Goal: Obtain resource: Obtain resource

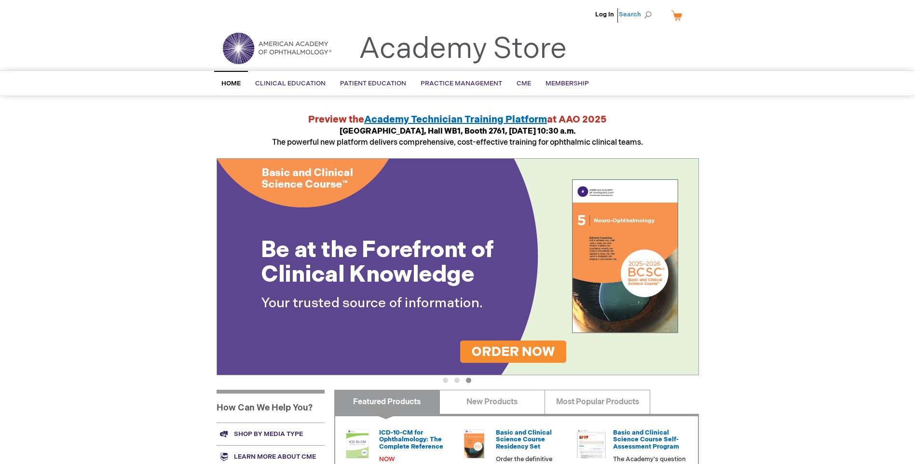
click at [627, 15] on span "Search" at bounding box center [637, 14] width 37 height 19
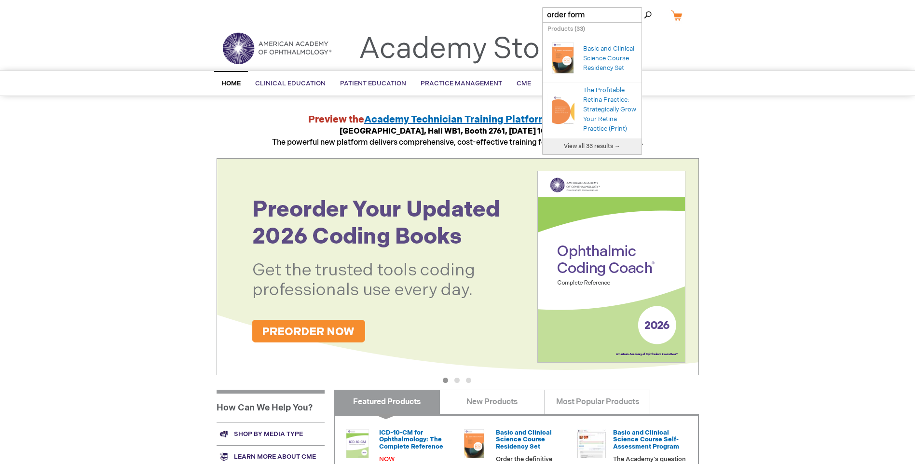
type input "order form"
click at [608, 150] on span "View all 33 results →" at bounding box center [592, 146] width 56 height 7
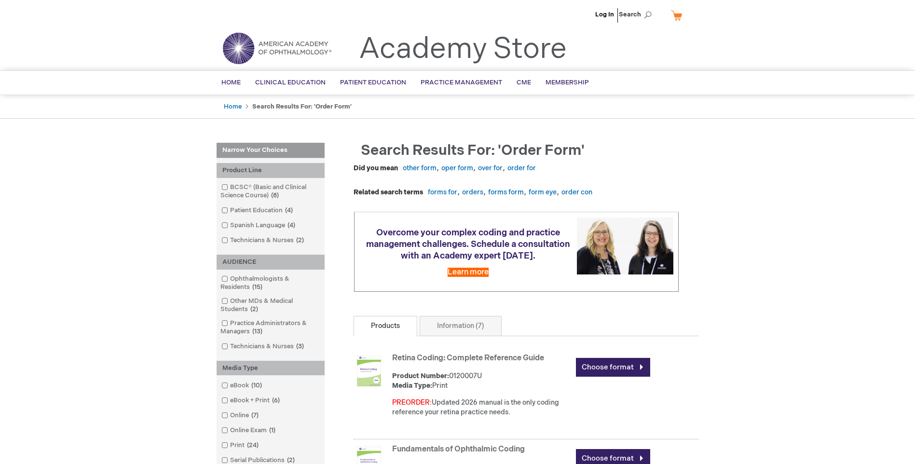
click at [679, 12] on link "My Cart" at bounding box center [680, 15] width 23 height 17
click at [687, 34] on button "Close" at bounding box center [684, 32] width 14 height 13
click at [232, 87] on link "Home" at bounding box center [231, 83] width 34 height 24
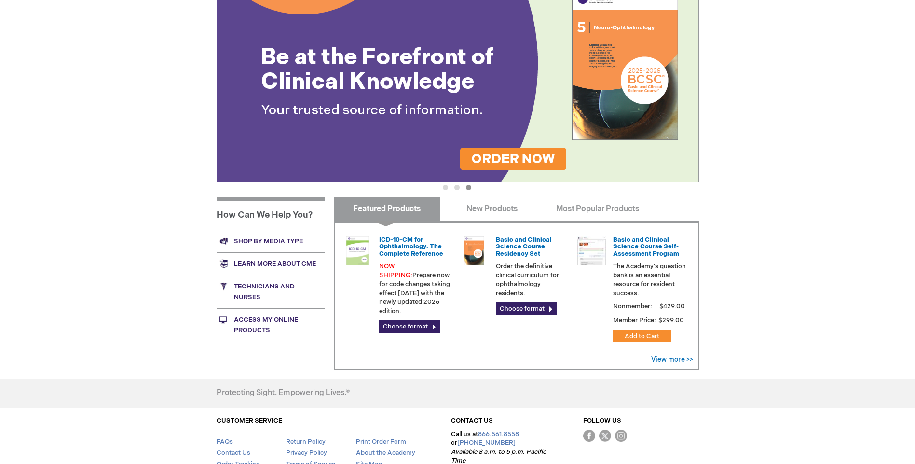
scroll to position [241, 0]
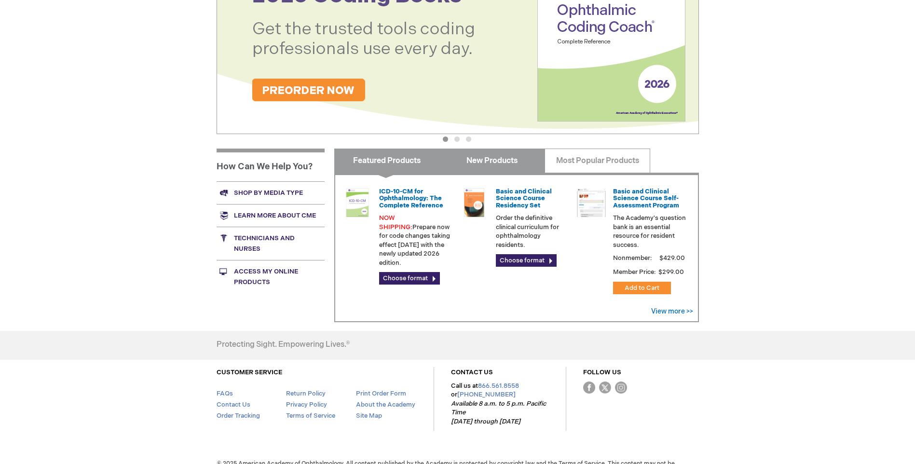
click at [467, 159] on link "New Products" at bounding box center [493, 161] width 106 height 24
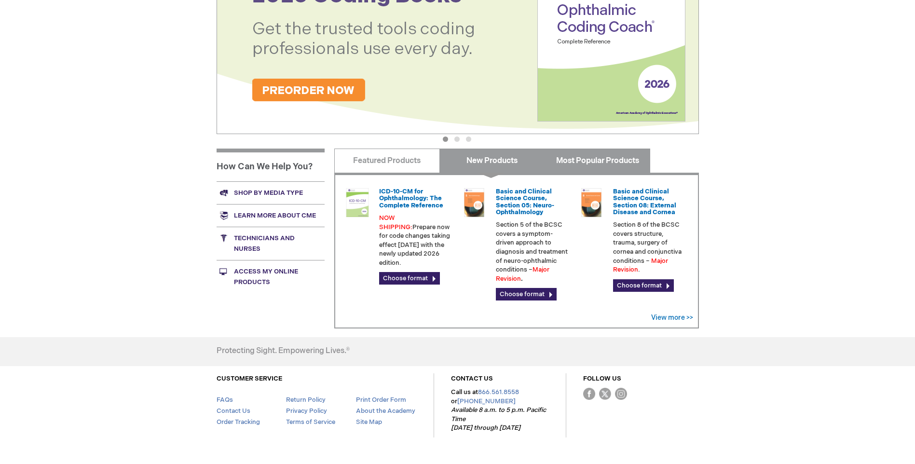
click at [620, 155] on link "Most Popular Products" at bounding box center [598, 161] width 106 height 24
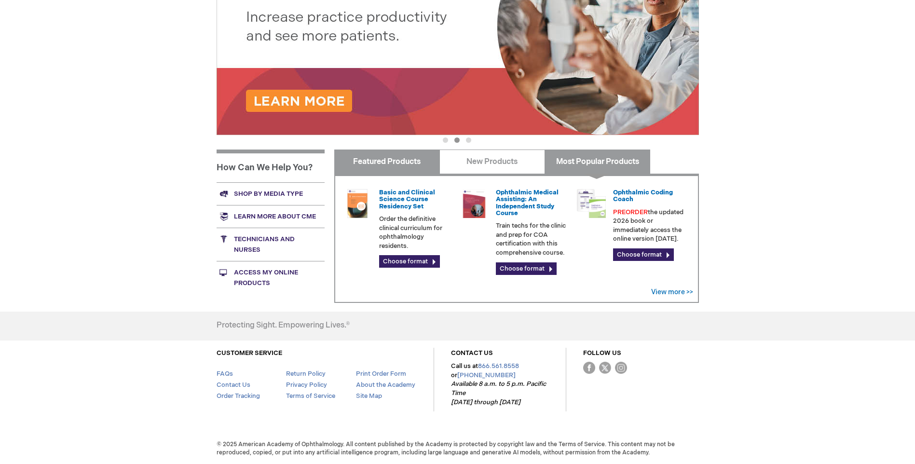
click at [374, 158] on link "Featured Products" at bounding box center [387, 162] width 106 height 24
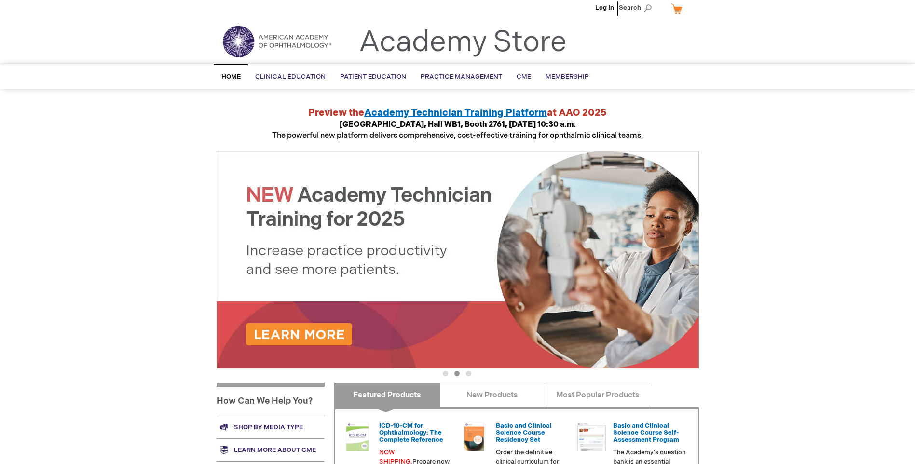
scroll to position [0, 0]
